Goal: Transaction & Acquisition: Purchase product/service

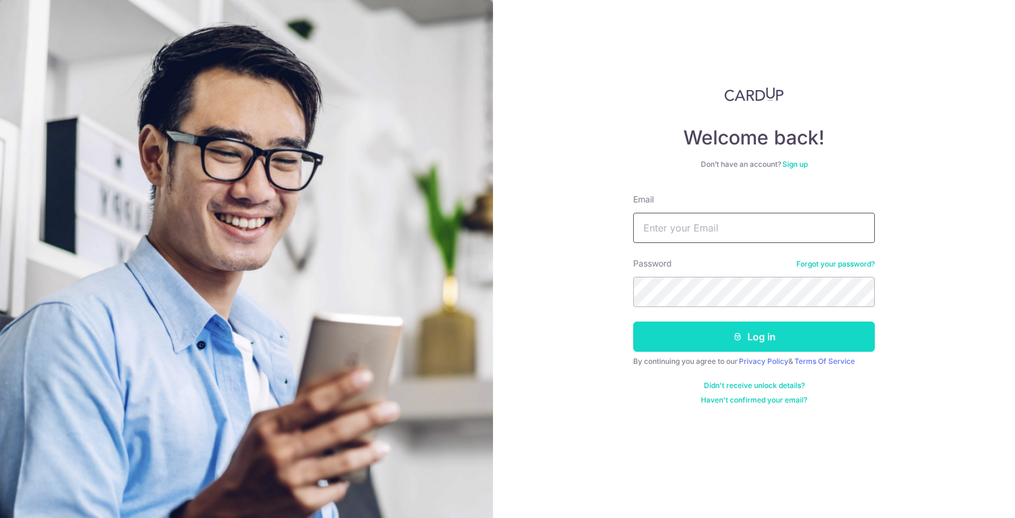
type input "[PERSON_NAME][EMAIL_ADDRESS][DOMAIN_NAME]"
click at [736, 333] on icon "submit" at bounding box center [738, 337] width 10 height 10
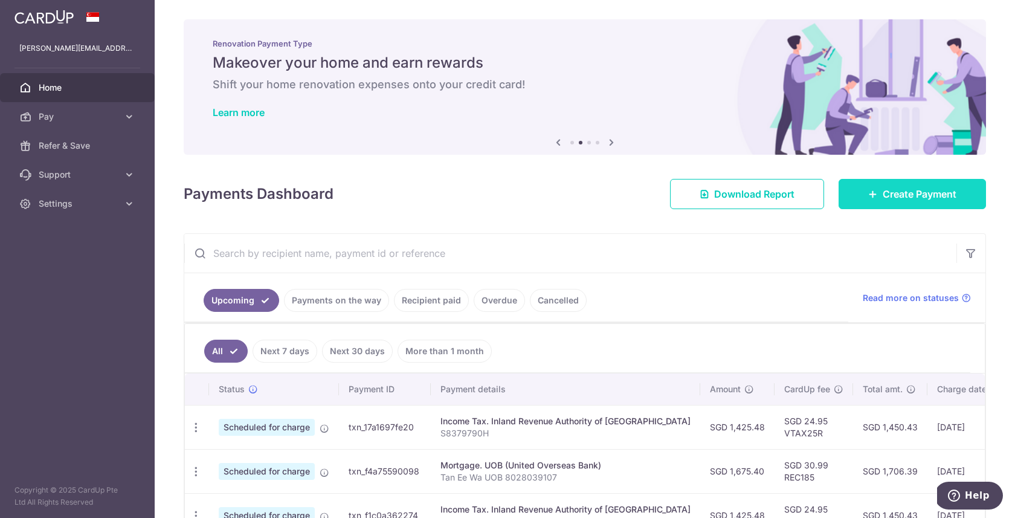
click at [882, 197] on span "Create Payment" at bounding box center [919, 194] width 74 height 14
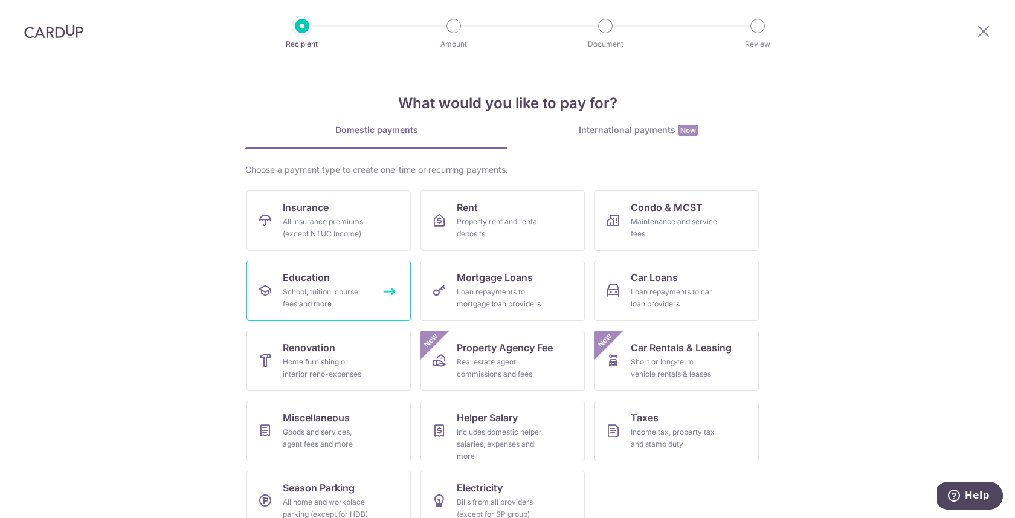
click at [364, 292] on div "School, tuition, course fees and more" at bounding box center [326, 298] width 87 height 24
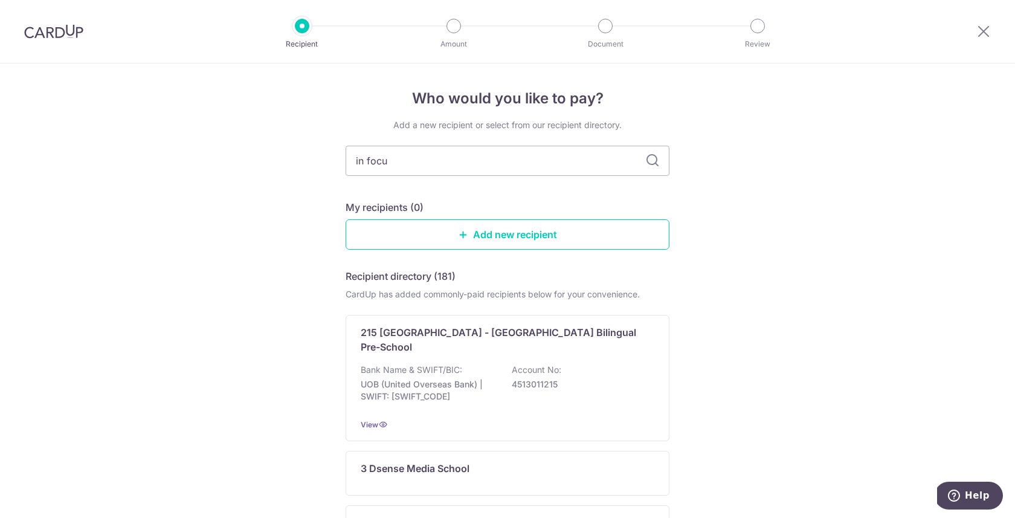
type input "in focus"
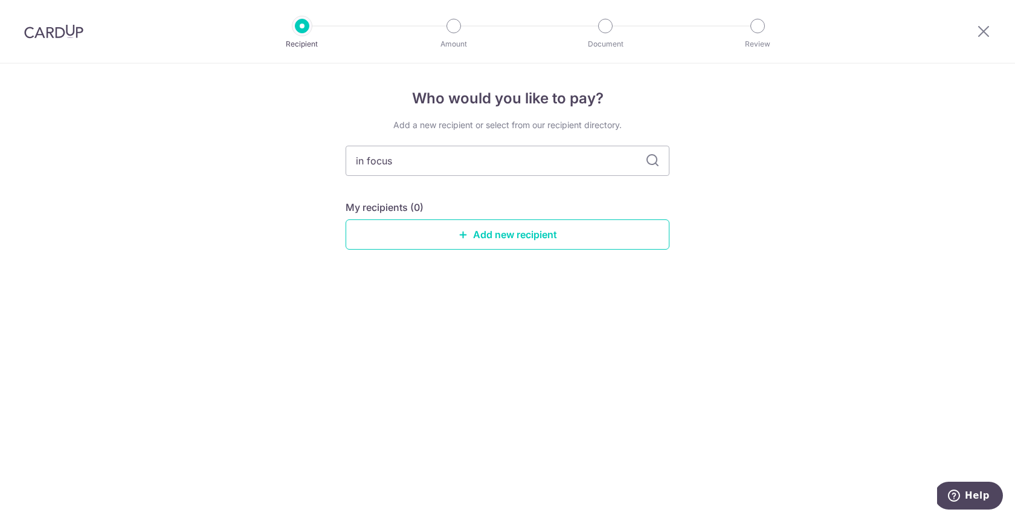
drag, startPoint x: 461, startPoint y: 155, endPoint x: 307, endPoint y: 154, distance: 154.0
click at [307, 154] on div "Who would you like to pay? Add a new recipient or select from our recipient dir…" at bounding box center [507, 290] width 1015 height 454
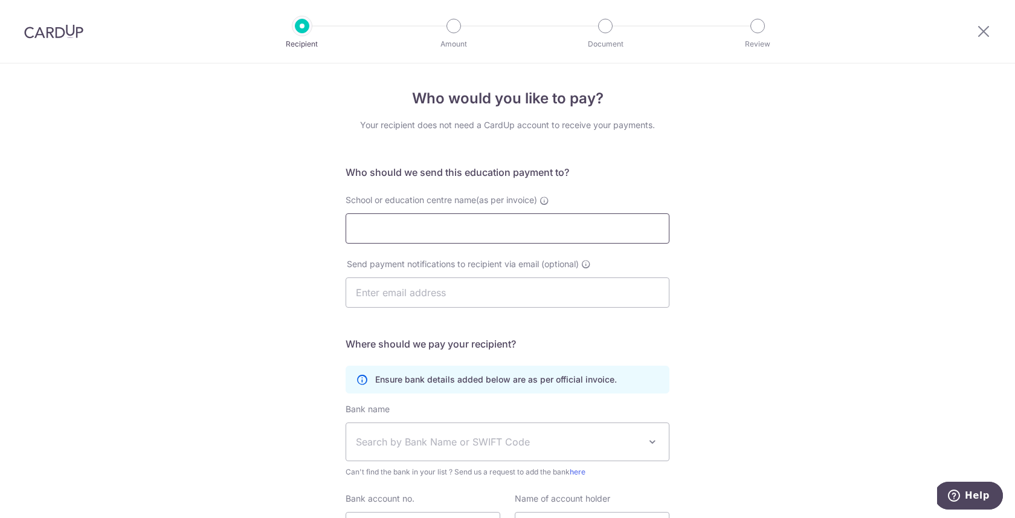
click at [458, 230] on input "School or education centre name(as per invoice)" at bounding box center [507, 228] width 324 height 30
paste input "In Focus Counseling & Therapy Services"
type input "In Focus Counseling & Therapy Services"
click at [414, 292] on input "text" at bounding box center [507, 292] width 324 height 30
paste input "enquiry@in-focus.com.sg"
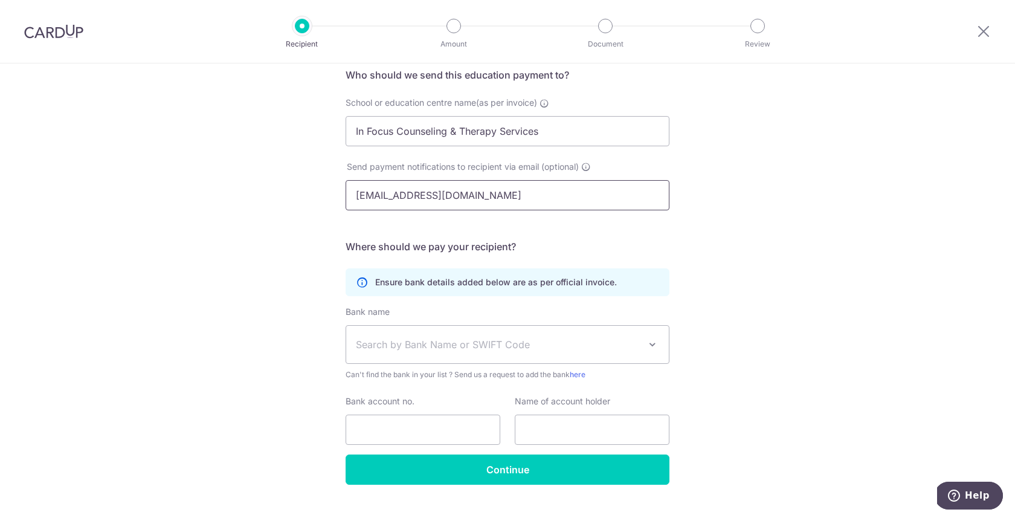
scroll to position [121, 0]
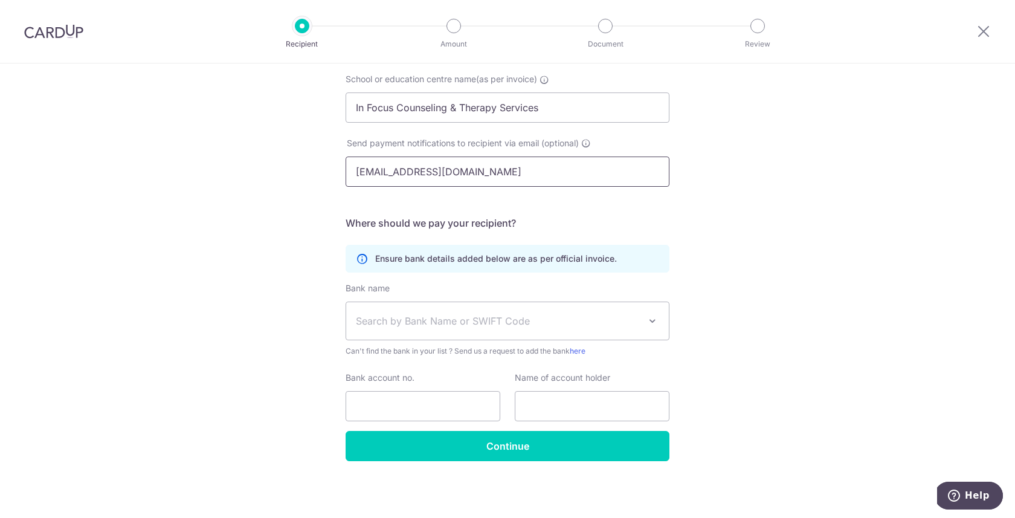
type input "enquiry@in-focus.com.sg"
click at [528, 321] on span "Search by Bank Name or SWIFT Code" at bounding box center [498, 320] width 284 height 14
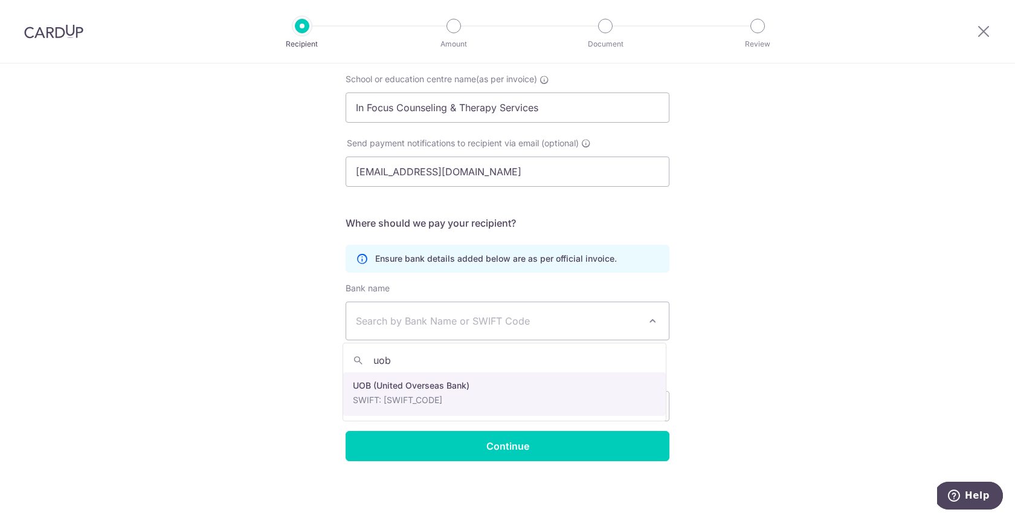
type input "uob"
select select "18"
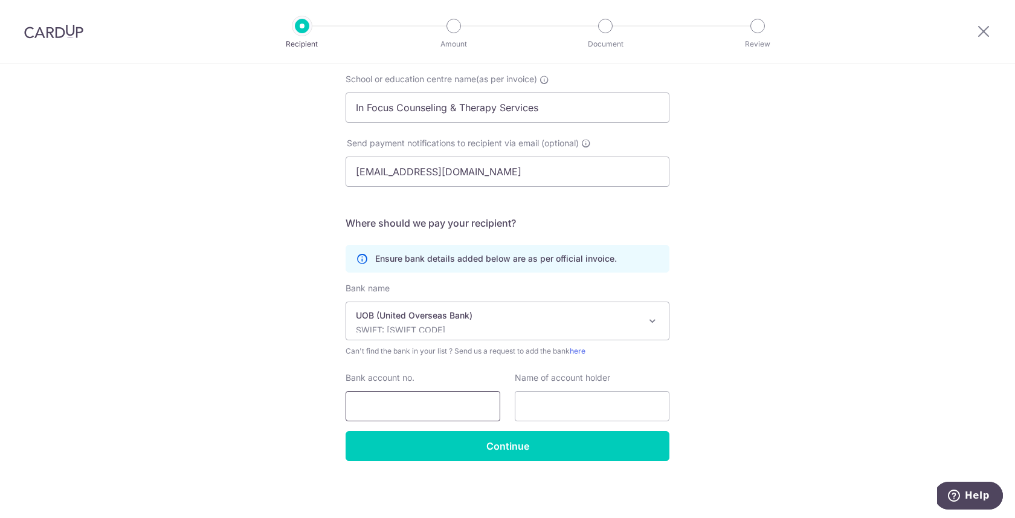
click at [423, 412] on input "Bank account no." at bounding box center [422, 406] width 155 height 30
paste input "339 305 0304"
type input "339 305 0304"
paste input "In Focus Counseling & Therapy Services"
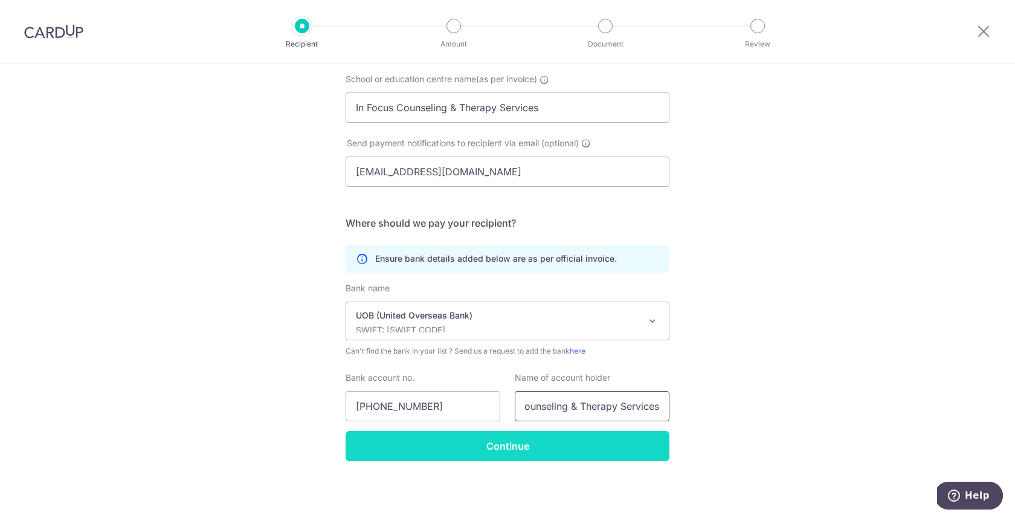
type input "In Focus Counseling & Therapy Services"
click at [567, 455] on input "Continue" at bounding box center [507, 446] width 324 height 30
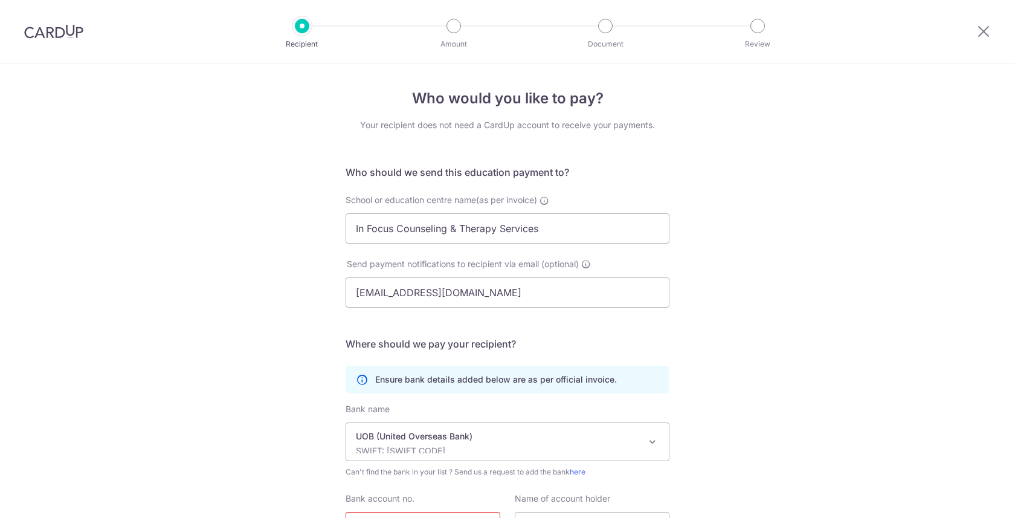
scroll to position [150, 0]
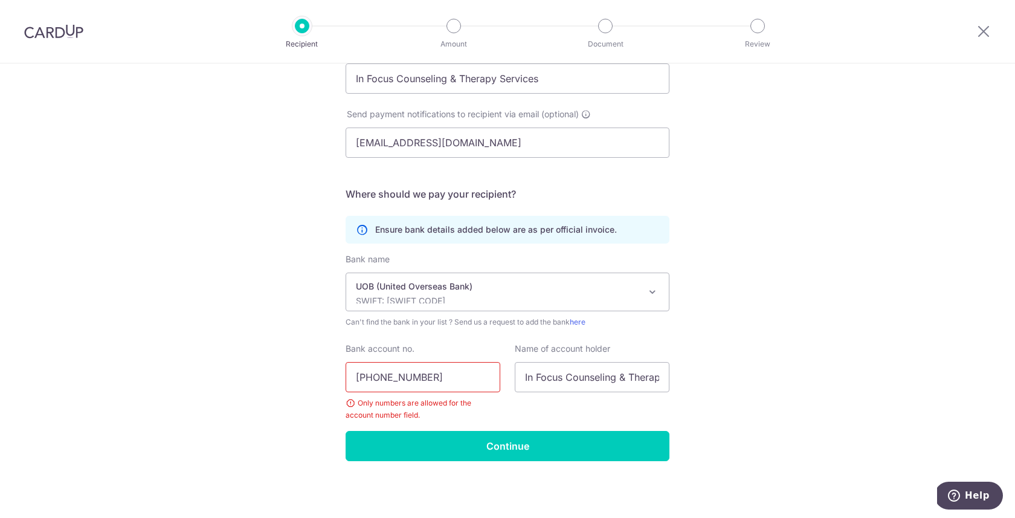
click at [410, 377] on input "339 305 0304" at bounding box center [422, 377] width 155 height 30
click at [396, 377] on input "339 305 0304" at bounding box center [422, 377] width 155 height 30
click at [376, 379] on input "339 3050304" at bounding box center [422, 377] width 155 height 30
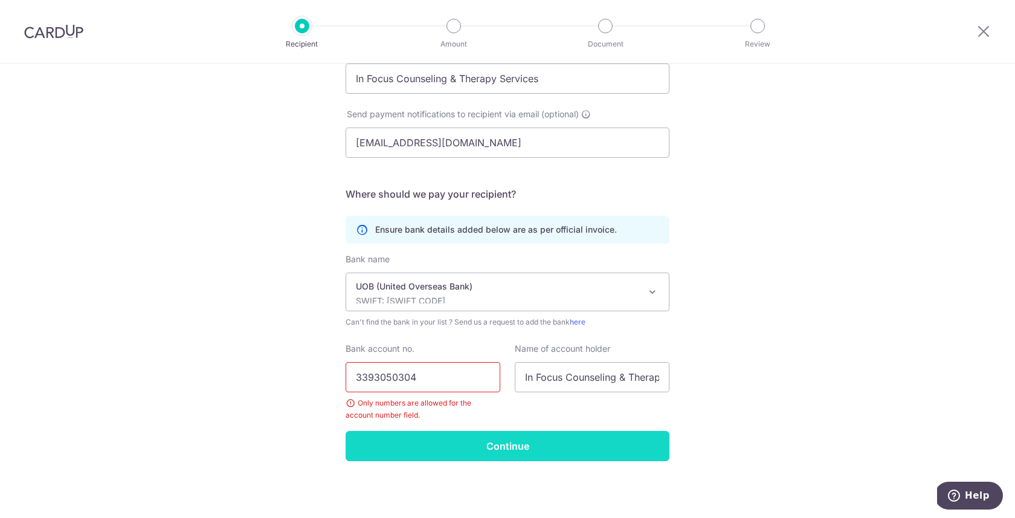
type input "3393050304"
click at [503, 457] on input "Continue" at bounding box center [507, 446] width 324 height 30
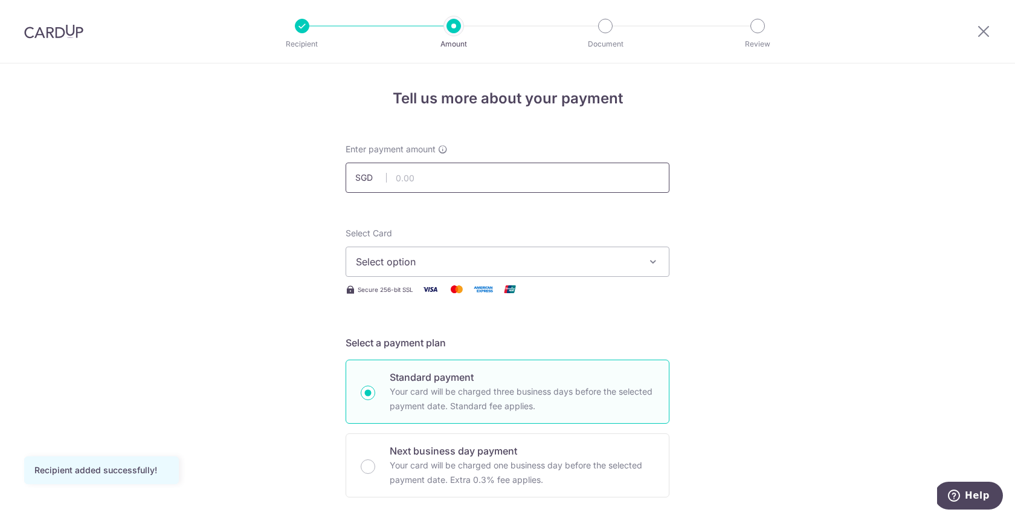
click at [452, 184] on input "text" at bounding box center [507, 177] width 324 height 30
type input "850.00"
click at [481, 271] on button "Select option" at bounding box center [507, 261] width 324 height 30
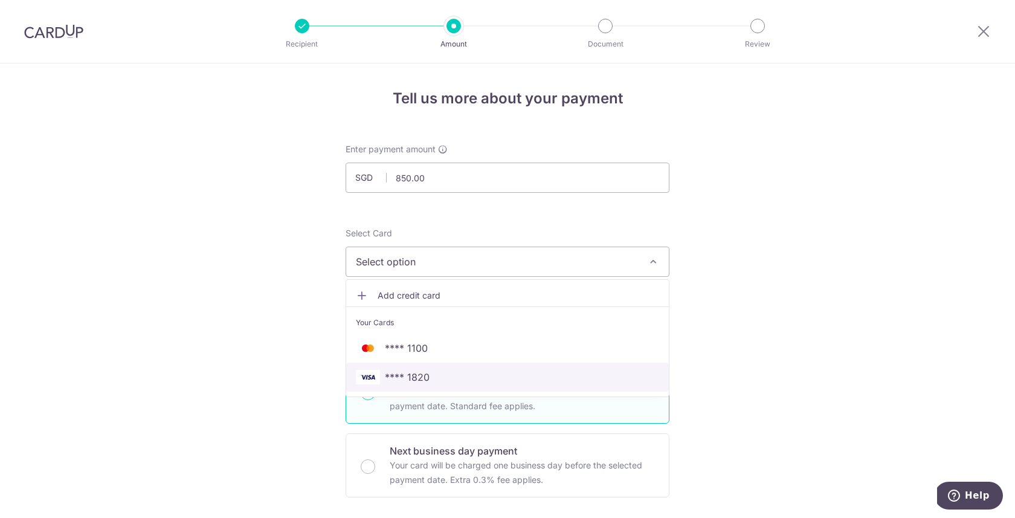
drag, startPoint x: 498, startPoint y: 371, endPoint x: 543, endPoint y: 375, distance: 45.4
click at [498, 371] on span "**** 1820" at bounding box center [507, 377] width 303 height 14
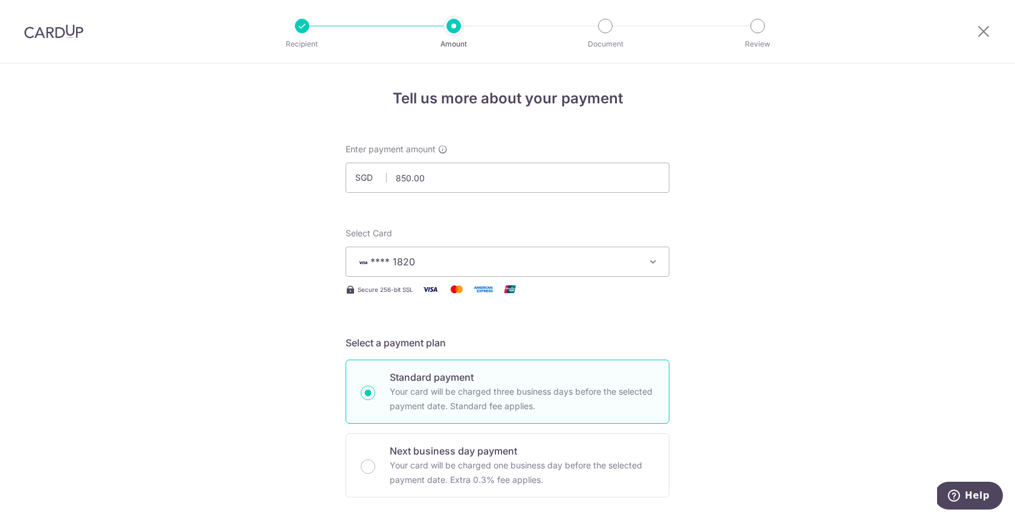
click at [512, 393] on p "Your card will be charged three business days before the selected payment date.…" at bounding box center [522, 398] width 265 height 29
click at [375, 393] on input "Standard payment Your card will be charged three business days before the selec…" at bounding box center [368, 392] width 14 height 14
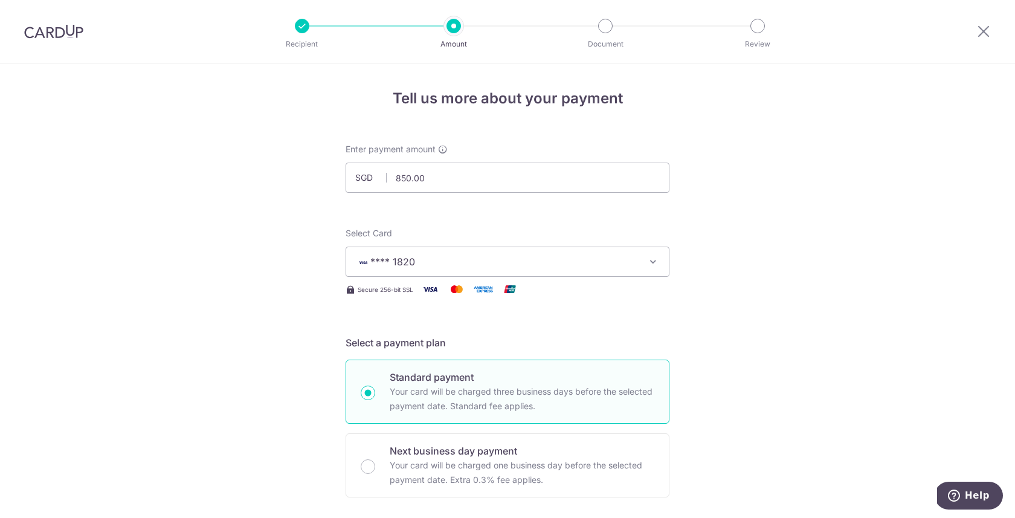
radio input "true"
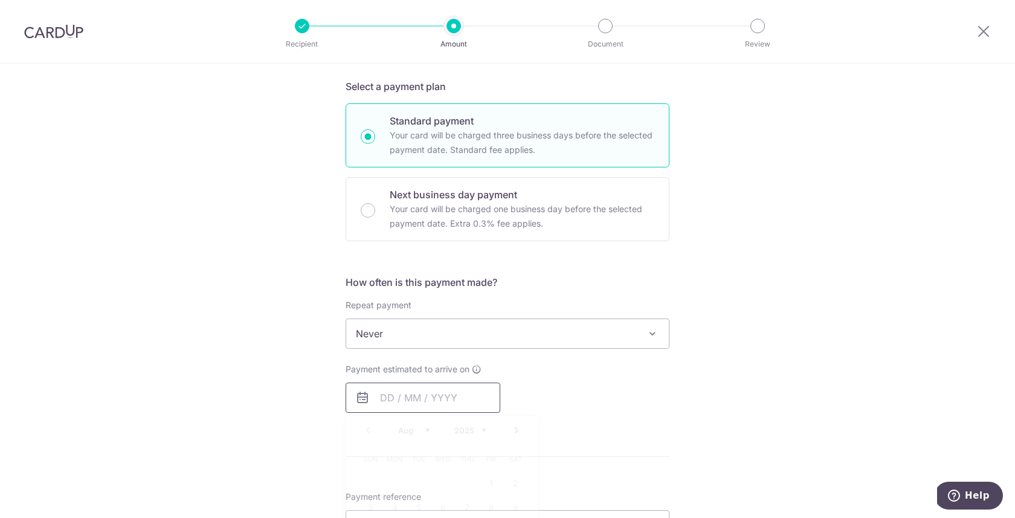
click at [411, 402] on input "text" at bounding box center [422, 397] width 155 height 30
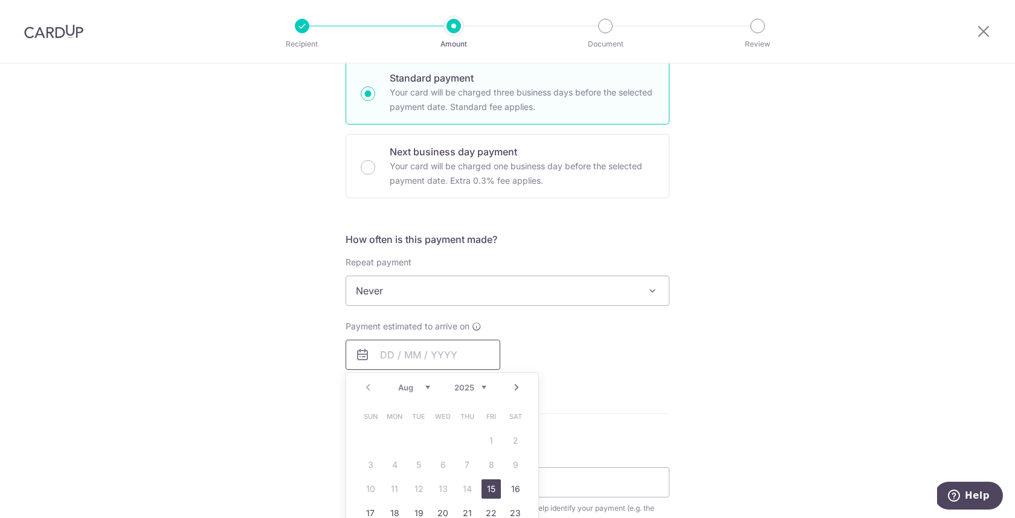
scroll to position [307, 0]
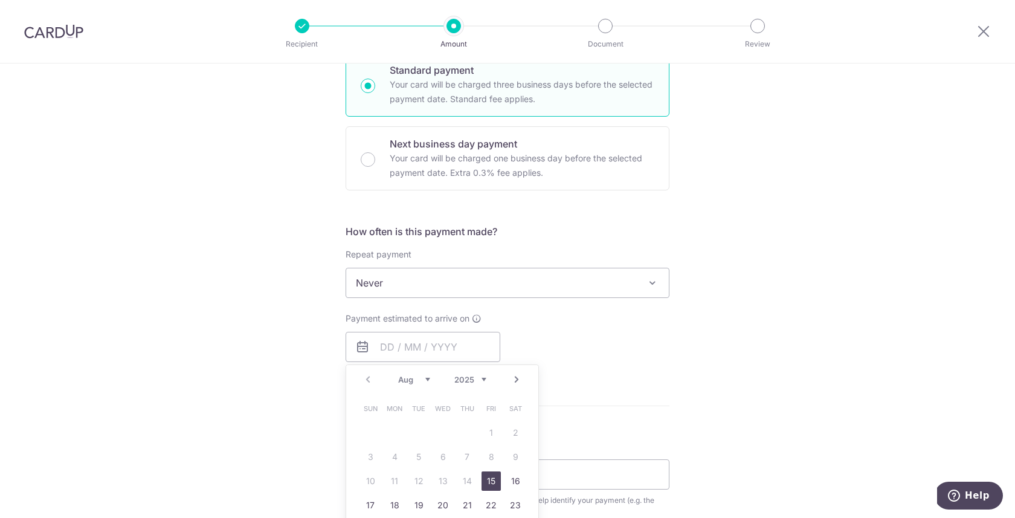
click at [490, 478] on link "15" at bounding box center [490, 480] width 19 height 19
type input "15/08/2025"
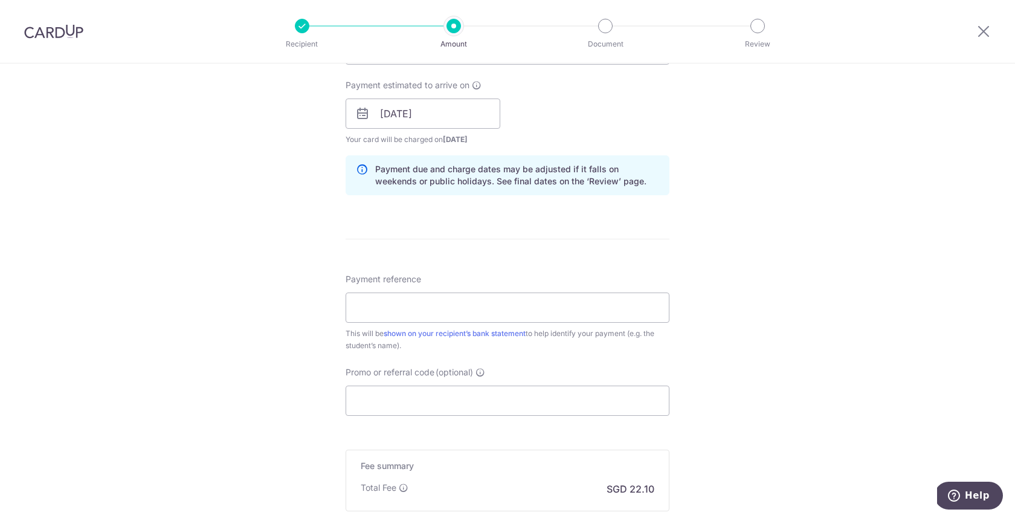
scroll to position [602, 0]
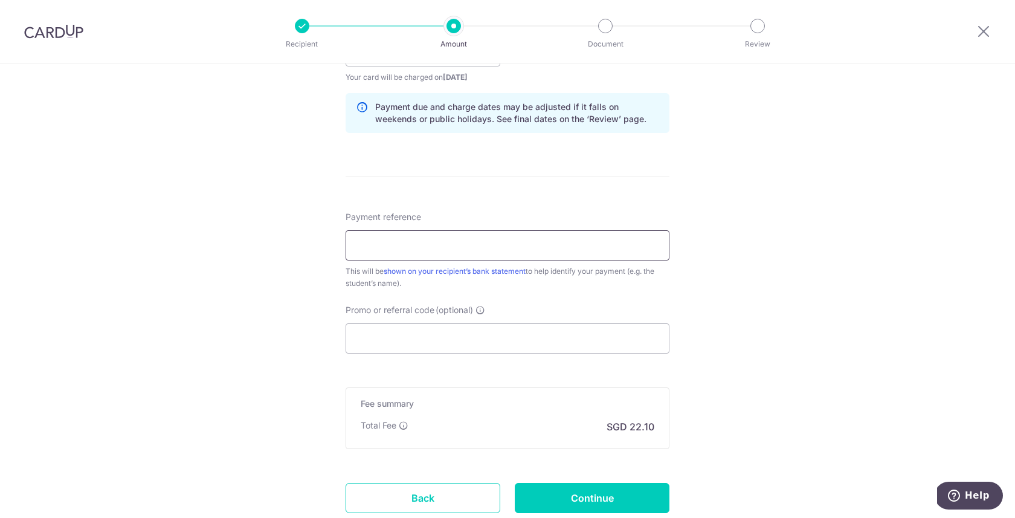
click at [515, 240] on input "Payment reference" at bounding box center [507, 245] width 324 height 30
type input "Tan Ee Wa_Oct25"
click at [431, 330] on input "Promo or referral code (optional)" at bounding box center [507, 338] width 324 height 30
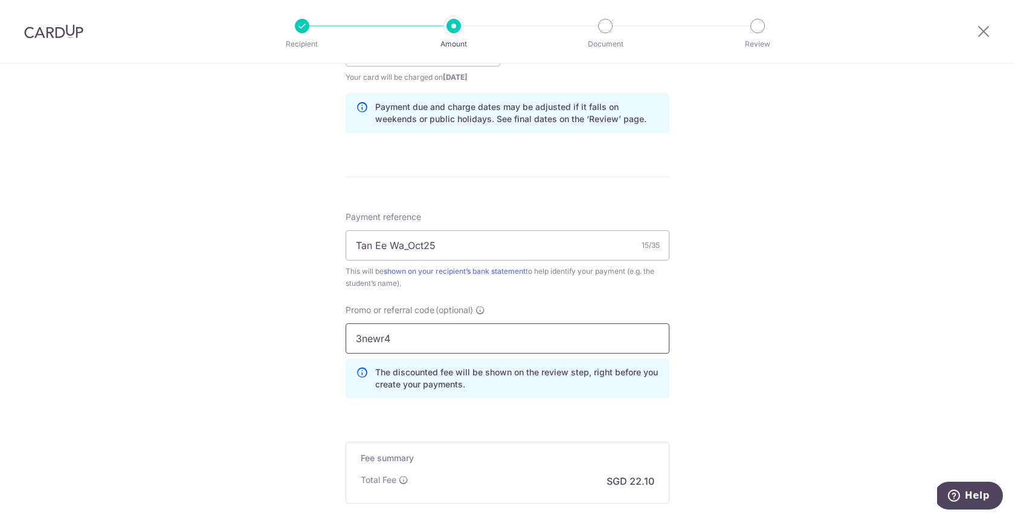
type input "3newr4"
click at [779, 394] on div "Tell us more about your payment Enter payment amount SGD 850.00 850.00 Recipien…" at bounding box center [507, 59] width 1015 height 1197
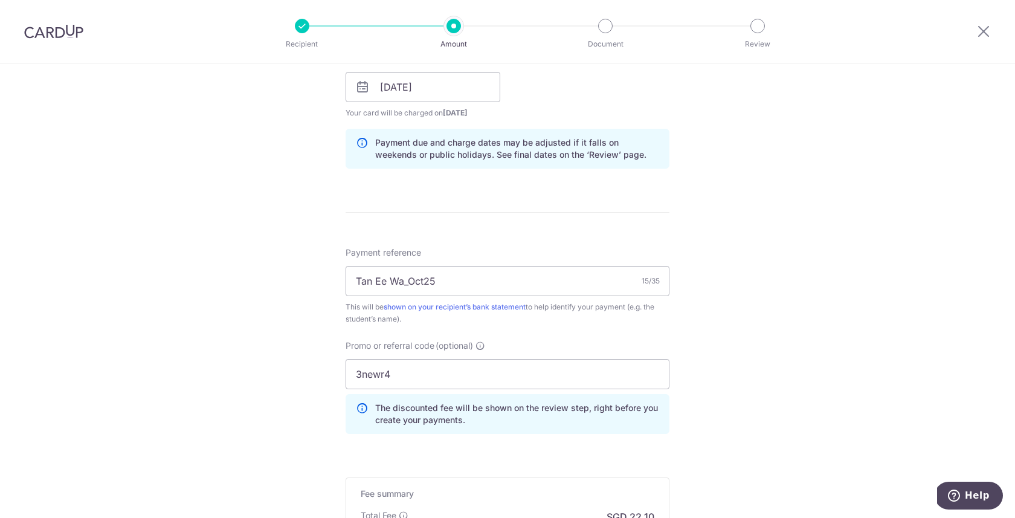
scroll to position [742, 0]
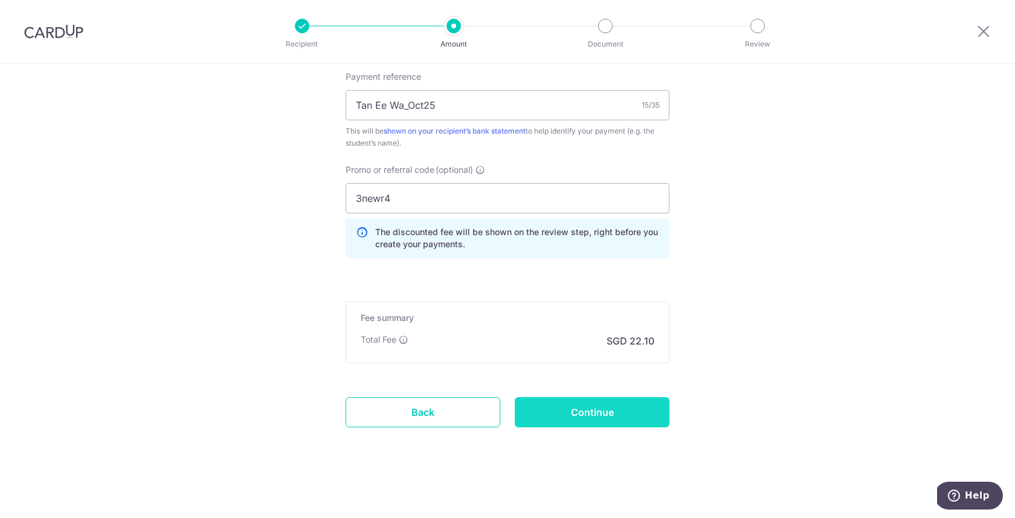
click at [629, 410] on input "Continue" at bounding box center [592, 412] width 155 height 30
type input "Create Schedule"
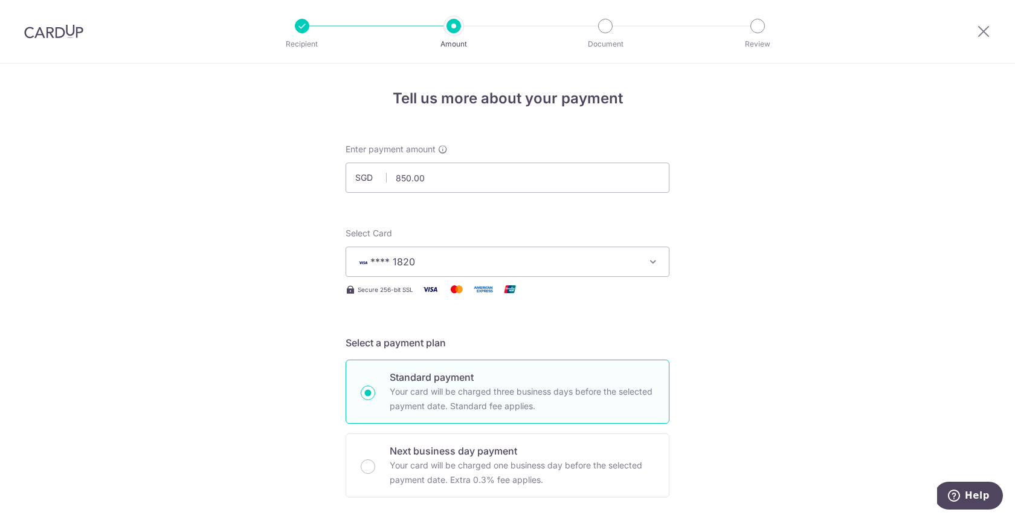
scroll to position [759, 0]
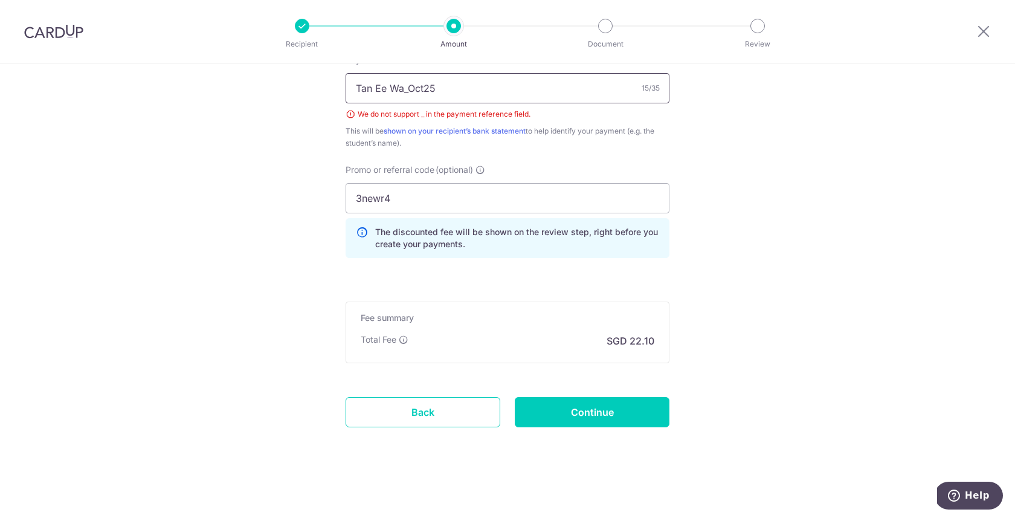
click at [404, 85] on input "Tan Ee Wa_Oct25" at bounding box center [507, 88] width 324 height 30
type input "Tan Ee Wa CTRTOct25"
click at [622, 417] on input "Continue" at bounding box center [592, 412] width 155 height 30
type input "Create Schedule"
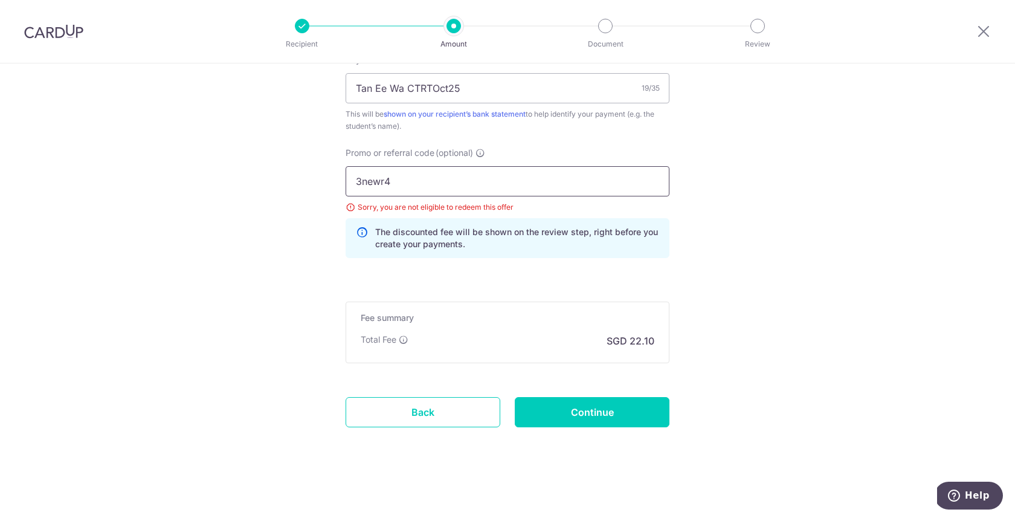
drag, startPoint x: 423, startPoint y: 181, endPoint x: 319, endPoint y: 183, distance: 104.5
type input "off225"
click at [609, 416] on input "Continue" at bounding box center [592, 412] width 155 height 30
type input "Update Schedule"
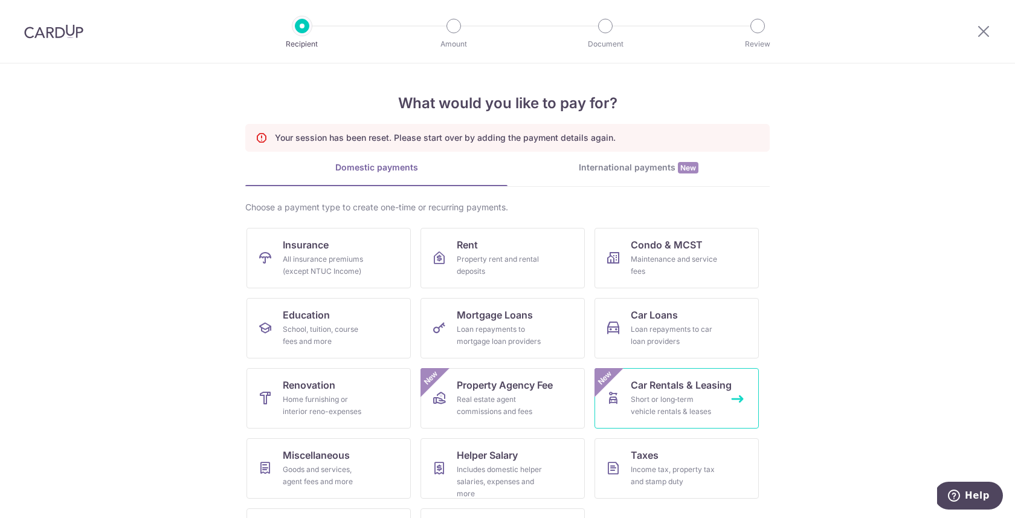
scroll to position [60, 0]
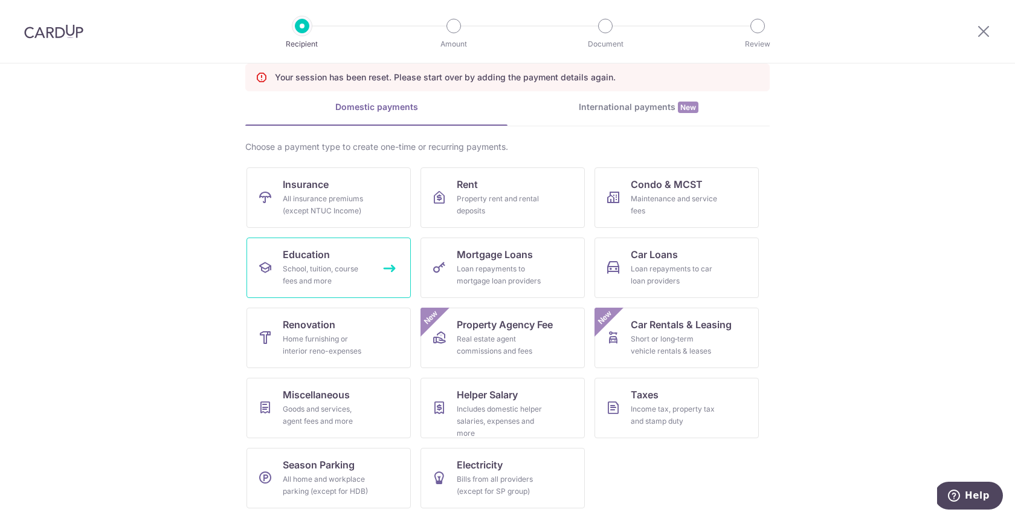
click at [326, 267] on div "School, tuition, course fees and more" at bounding box center [326, 275] width 87 height 24
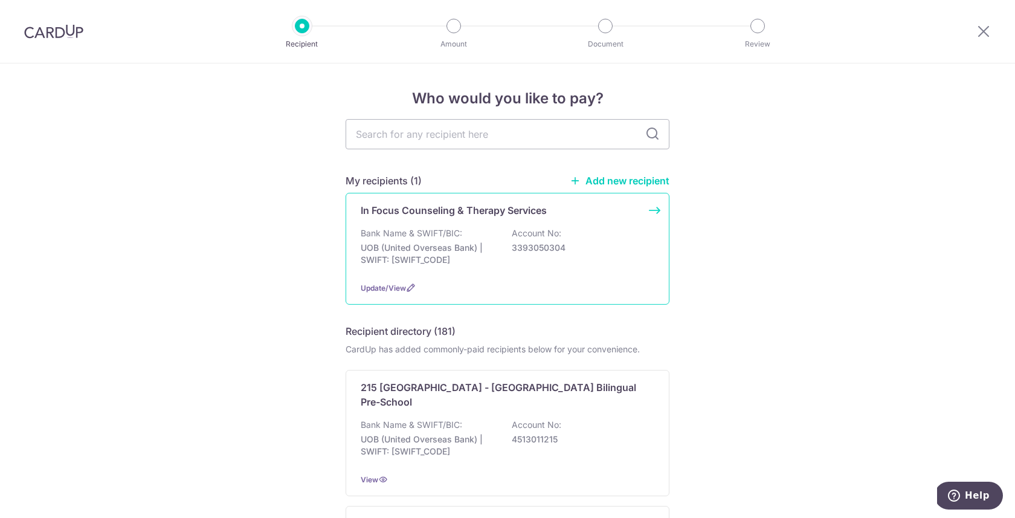
click at [550, 253] on p "3393050304" at bounding box center [579, 248] width 135 height 12
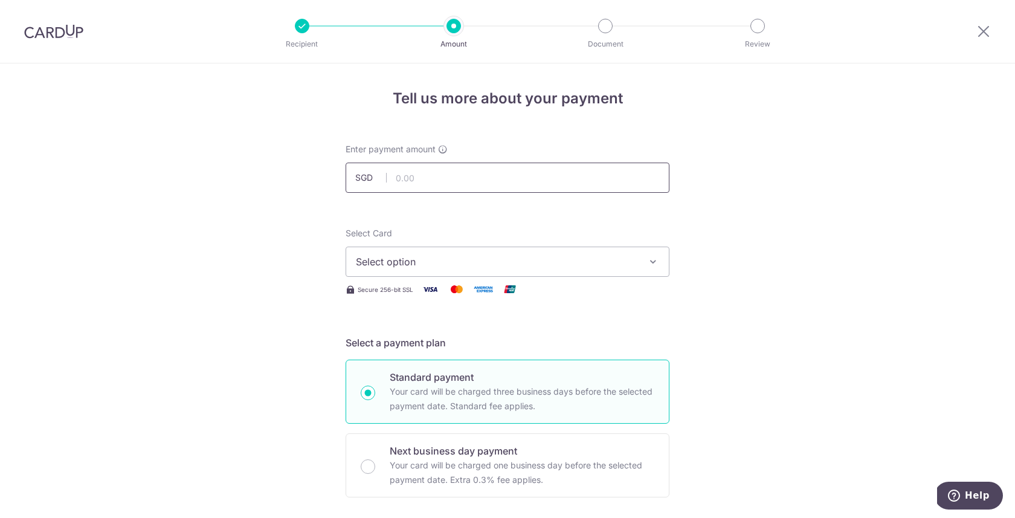
click at [453, 169] on input "text" at bounding box center [507, 177] width 324 height 30
type input "850.00"
click at [435, 255] on span "Select option" at bounding box center [496, 261] width 281 height 14
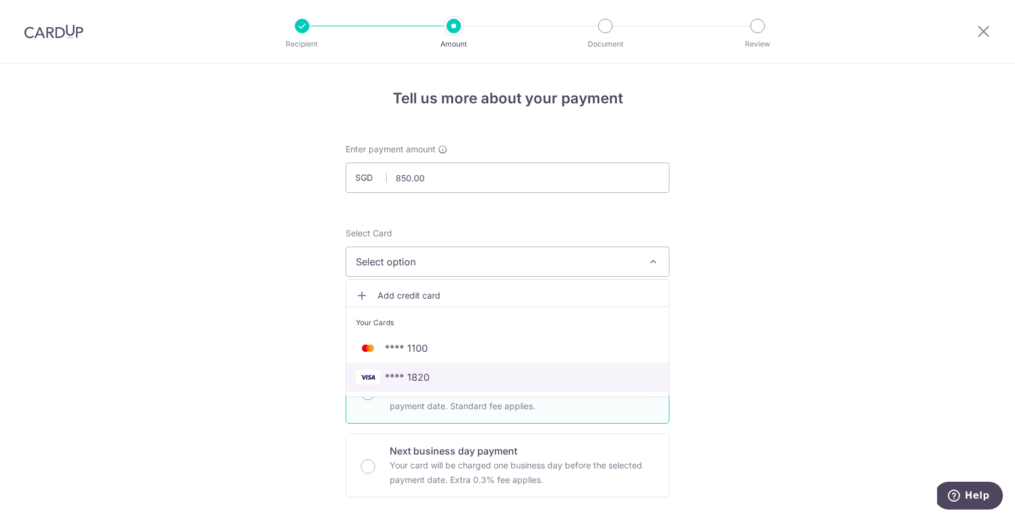
click at [436, 372] on span "**** 1820" at bounding box center [507, 377] width 303 height 14
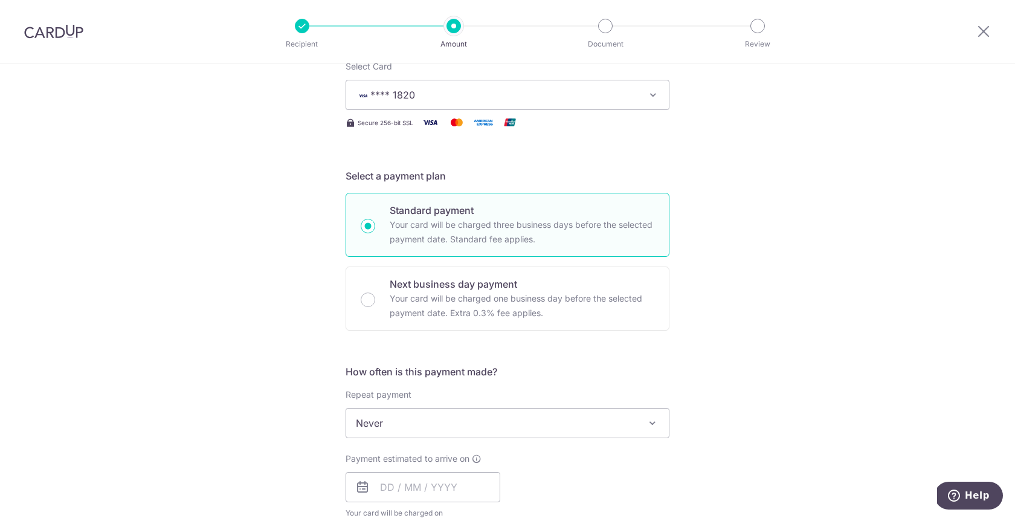
scroll to position [236, 0]
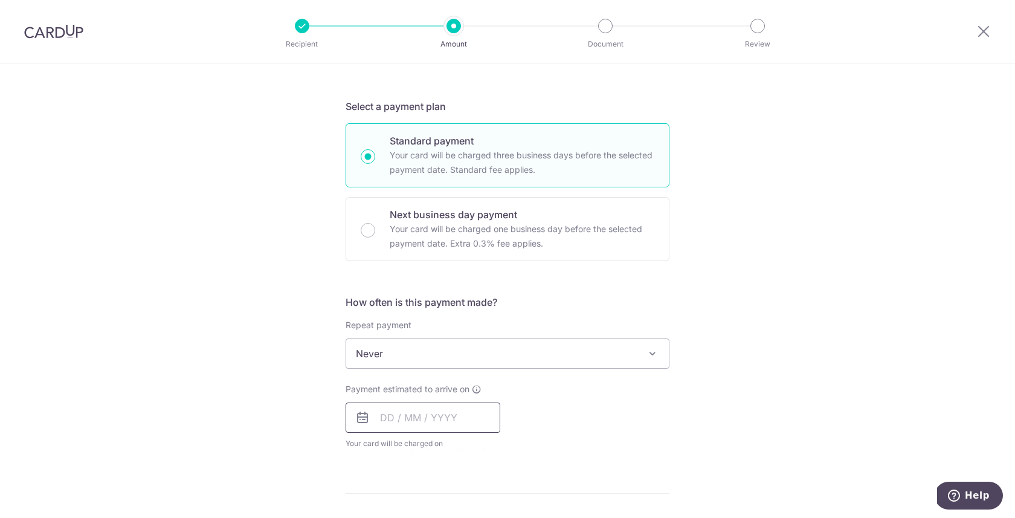
click at [446, 419] on input "text" at bounding box center [422, 417] width 155 height 30
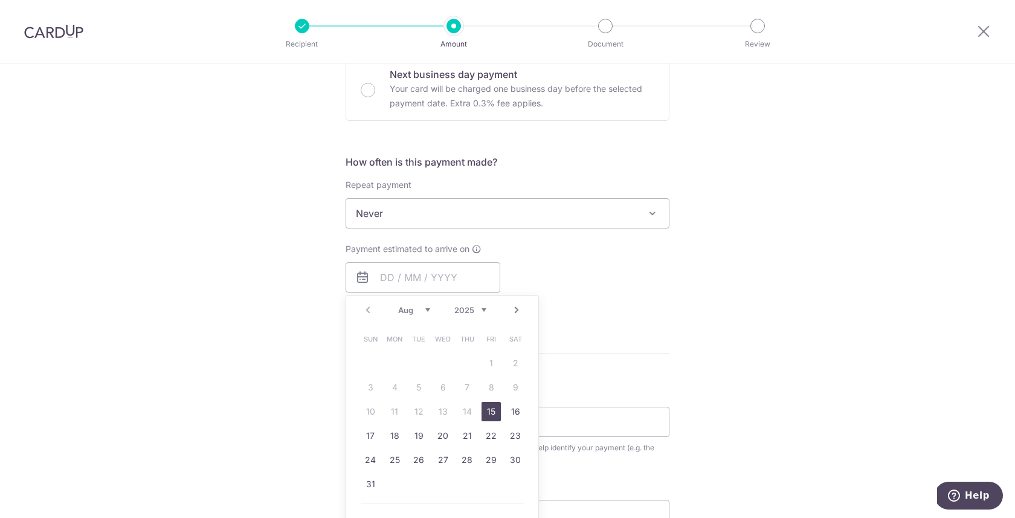
click at [488, 413] on link "15" at bounding box center [490, 411] width 19 height 19
type input "[DATE]"
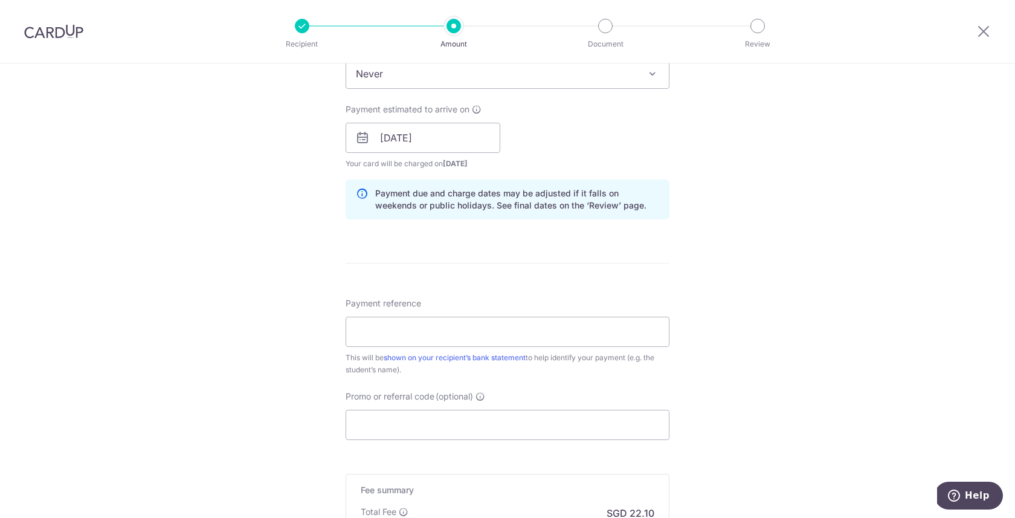
scroll to position [688, 0]
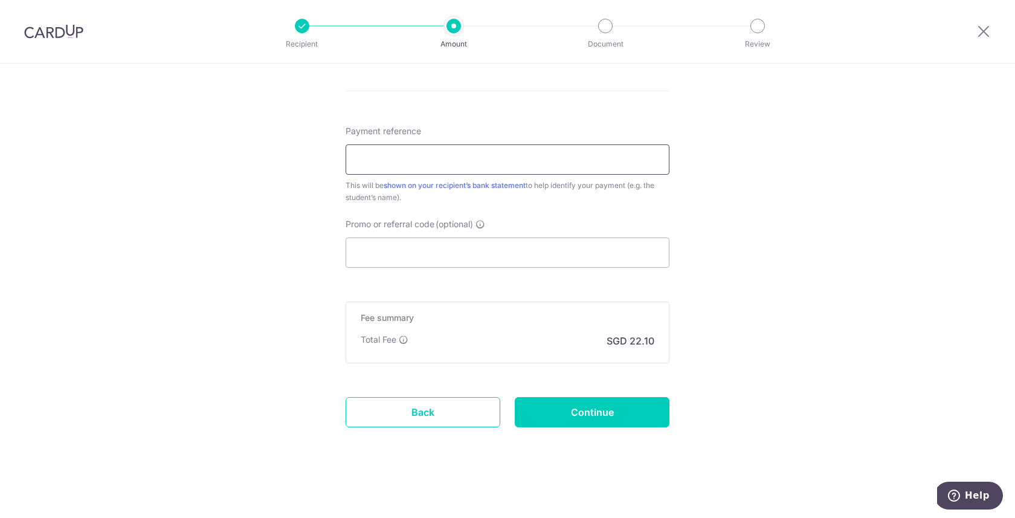
click at [424, 160] on input "Payment reference" at bounding box center [507, 159] width 324 height 30
type input "Tan Ee Wa CTRTOct25"
click at [447, 255] on input "Promo or referral code (optional)" at bounding box center [507, 252] width 324 height 30
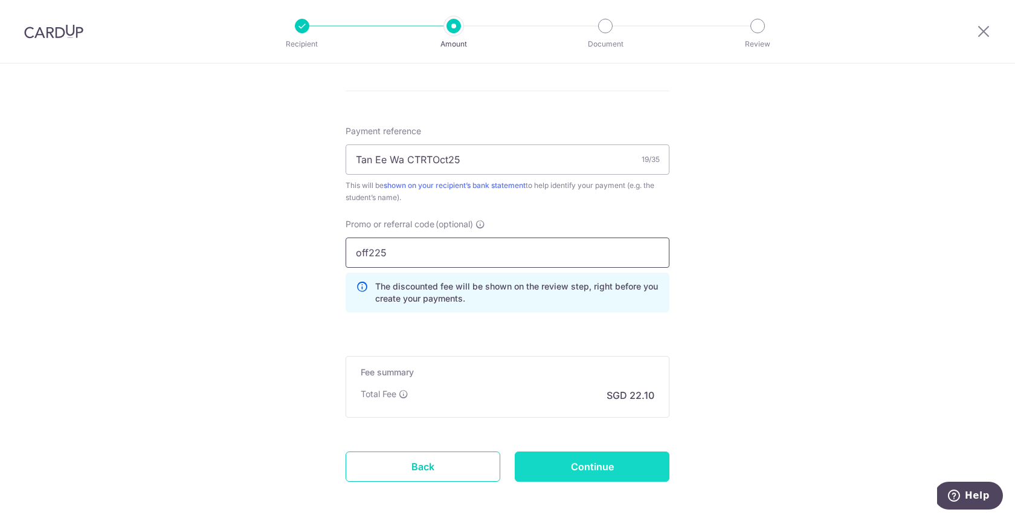
type input "off225"
click at [601, 477] on input "Continue" at bounding box center [592, 466] width 155 height 30
type input "Create Schedule"
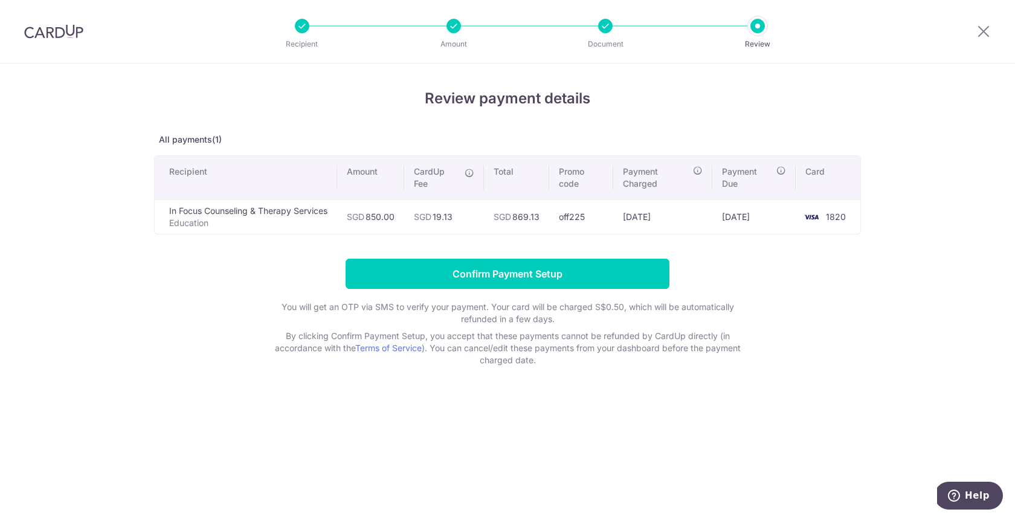
click at [473, 174] on icon at bounding box center [469, 173] width 10 height 10
click at [837, 265] on form "Confirm Payment Setup You will get an OTP via SMS to verify your payment. Your …" at bounding box center [507, 313] width 707 height 108
click at [798, 315] on form "Confirm Payment Setup You will get an OTP via SMS to verify your payment. Your …" at bounding box center [507, 313] width 707 height 108
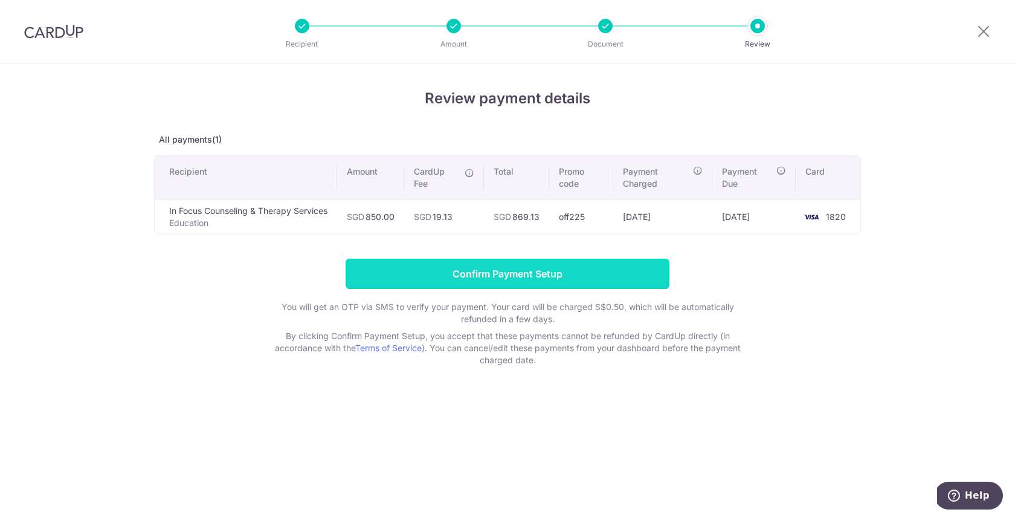
click at [534, 272] on input "Confirm Payment Setup" at bounding box center [507, 274] width 324 height 30
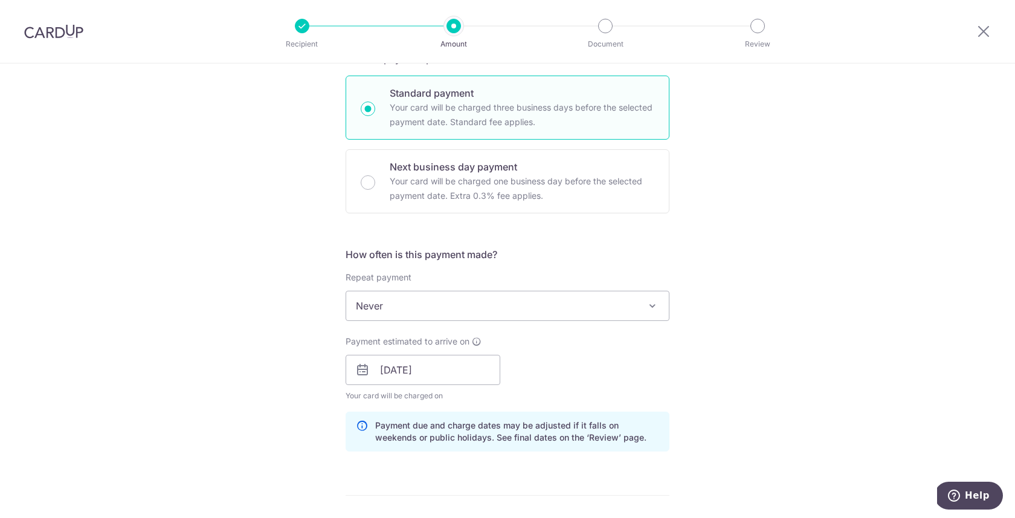
scroll to position [776, 0]
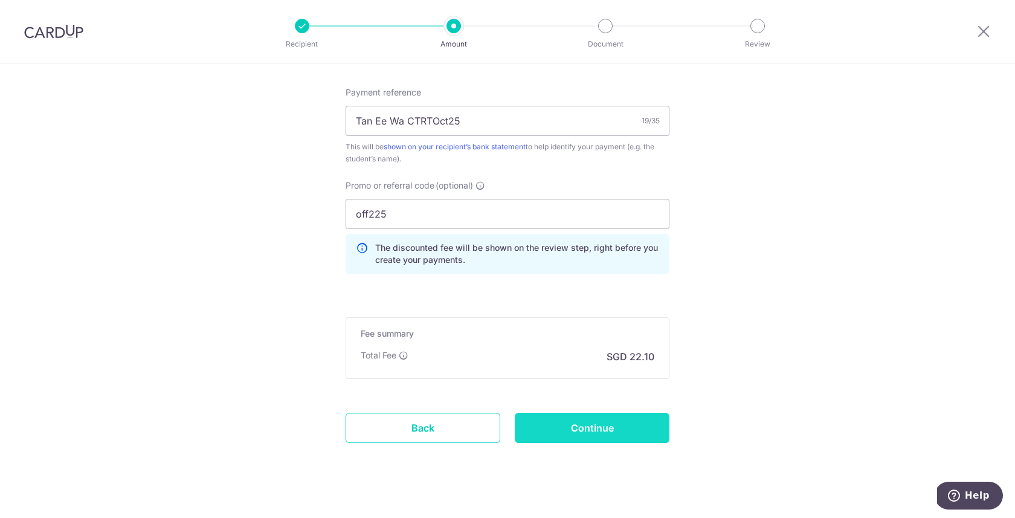
click at [644, 420] on input "Continue" at bounding box center [592, 428] width 155 height 30
type input "Update Schedule"
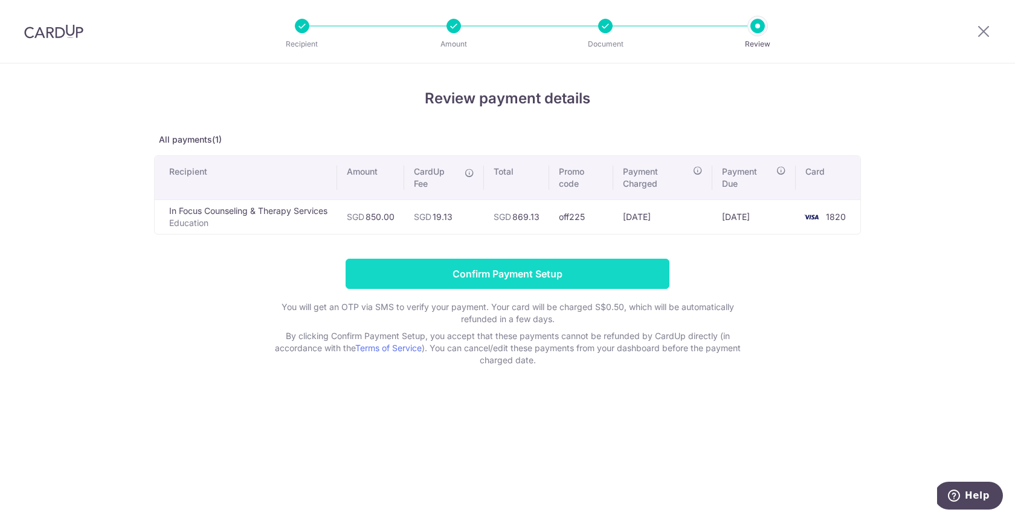
click at [524, 272] on input "Confirm Payment Setup" at bounding box center [507, 274] width 324 height 30
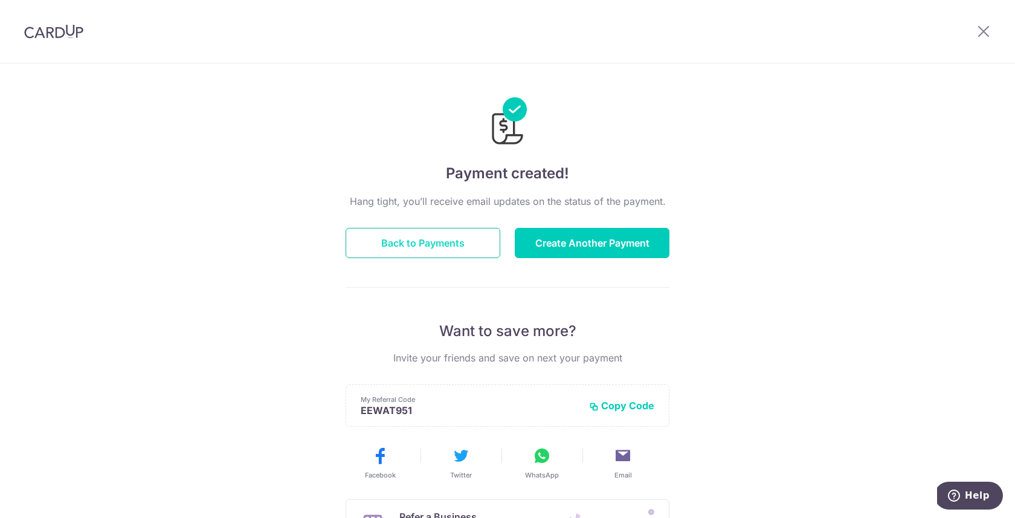
click at [451, 249] on button "Back to Payments" at bounding box center [422, 243] width 155 height 30
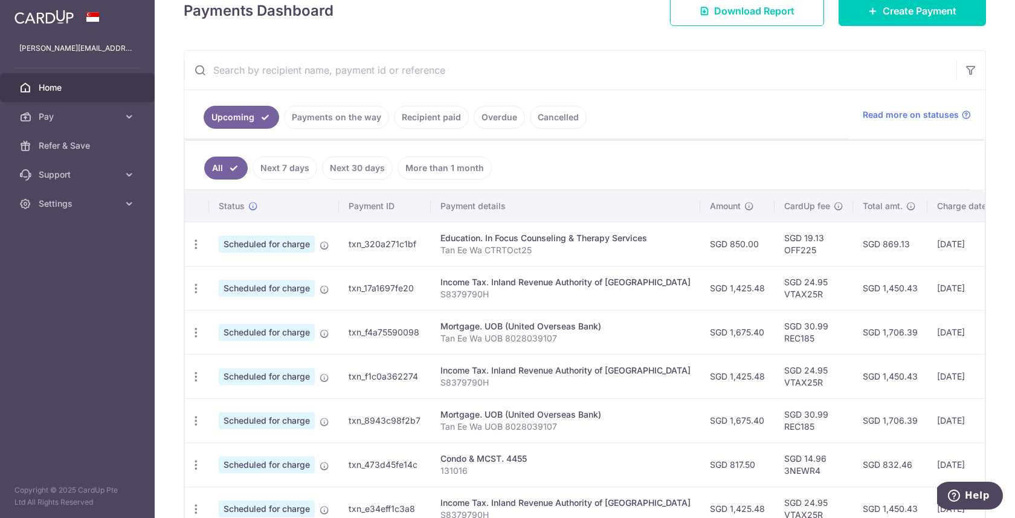
scroll to position [175, 0]
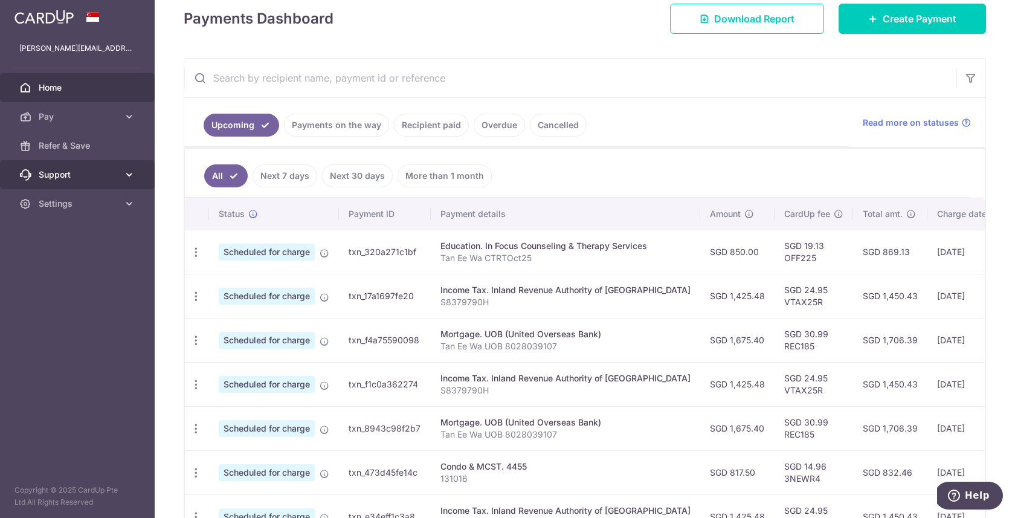
click at [130, 181] on link "Support" at bounding box center [77, 174] width 155 height 29
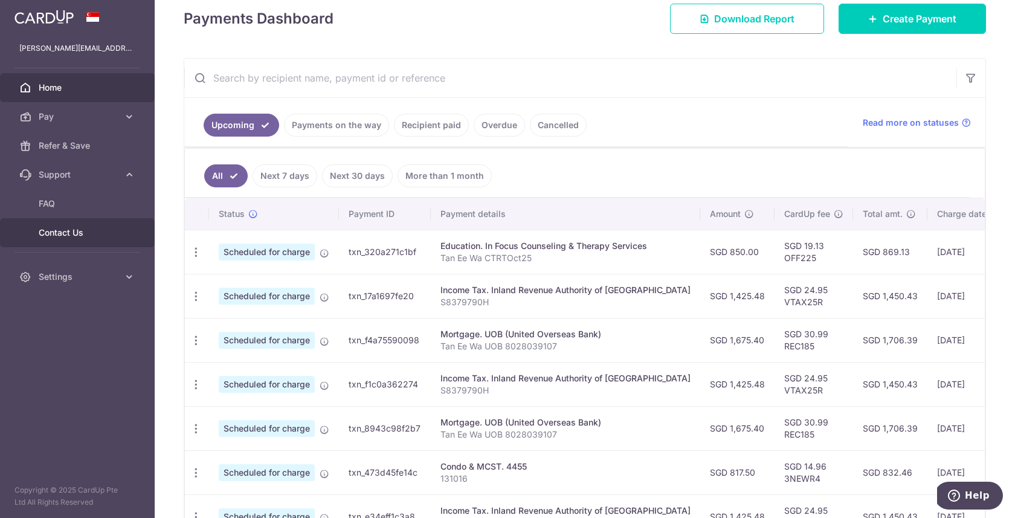
click at [95, 234] on span "Contact Us" at bounding box center [79, 233] width 80 height 12
click at [68, 198] on span "FAQ" at bounding box center [79, 204] width 80 height 12
click at [963, 498] on span "Help" at bounding box center [956, 495] width 17 height 12
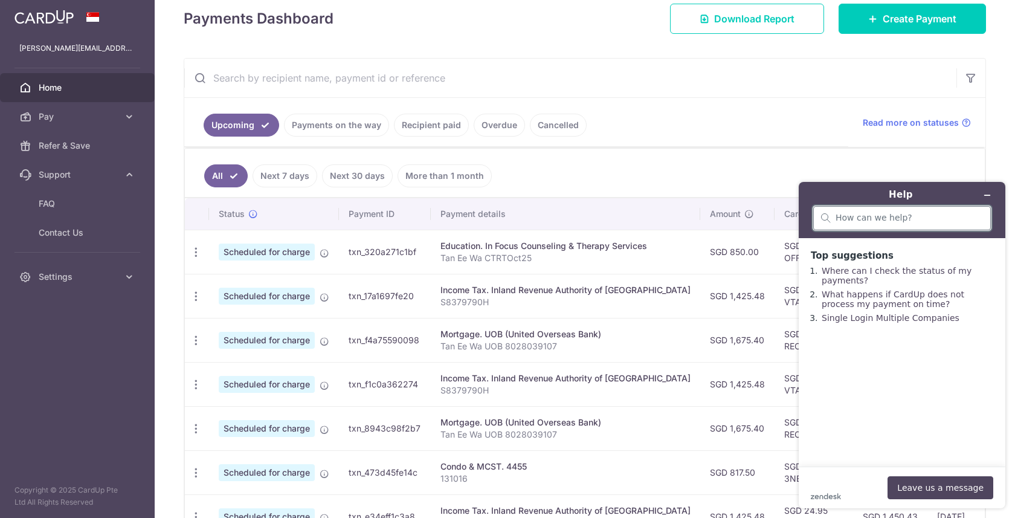
click at [883, 218] on input "search" at bounding box center [908, 218] width 147 height 11
type input "hi, my mortgage payment will change in Sep, do i just update my payment schedul…"
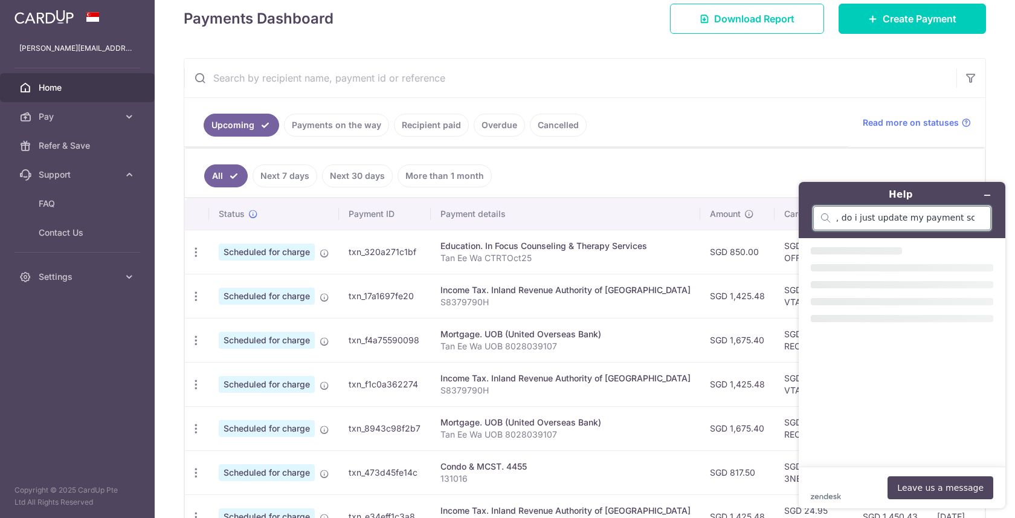
scroll to position [0, 0]
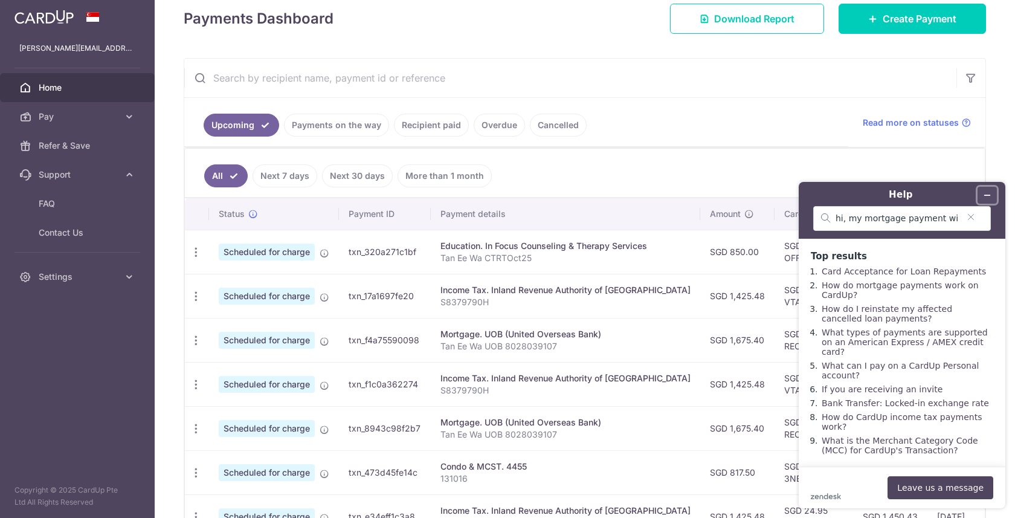
click at [986, 195] on icon "Minimise widget" at bounding box center [987, 195] width 5 height 0
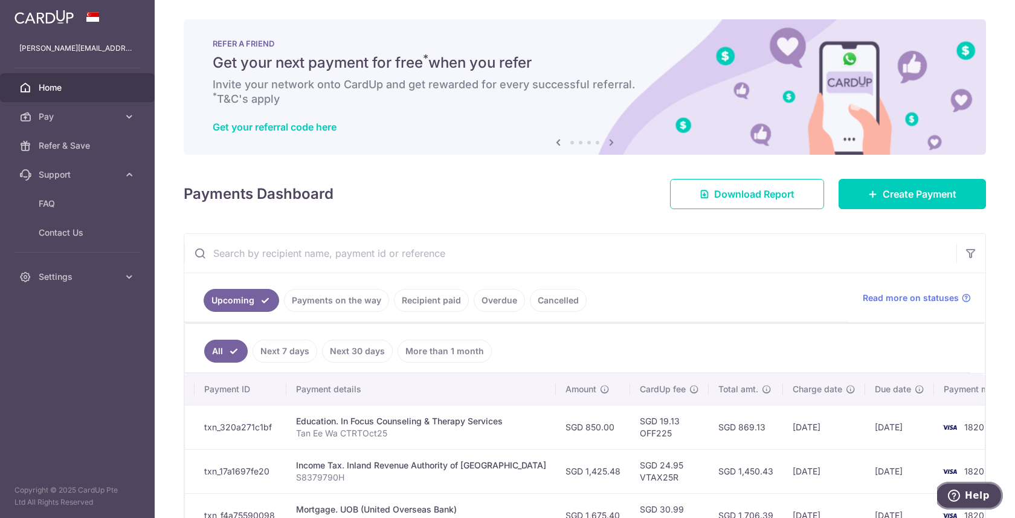
scroll to position [263, 0]
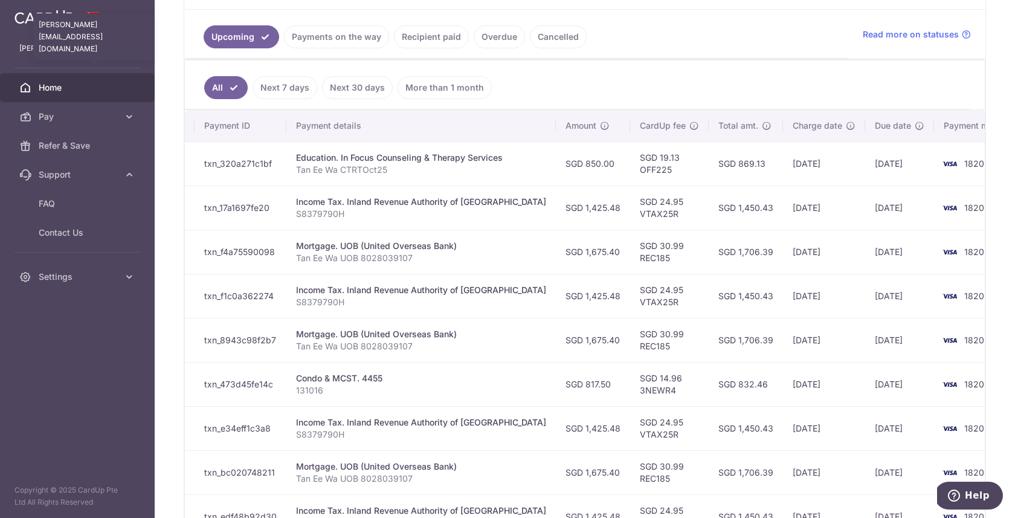
click at [103, 47] on p "ms.tan.wa@gmail.com" at bounding box center [77, 48] width 116 height 12
click at [122, 279] on link "Settings" at bounding box center [77, 276] width 155 height 29
click at [84, 335] on span "Logout" at bounding box center [79, 335] width 80 height 12
